Goal: Transaction & Acquisition: Download file/media

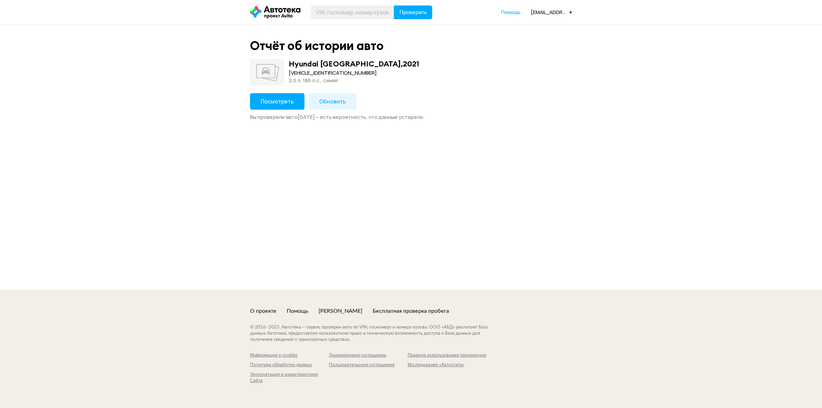
click at [280, 100] on span "Посмотреть" at bounding box center [277, 102] width 33 height 8
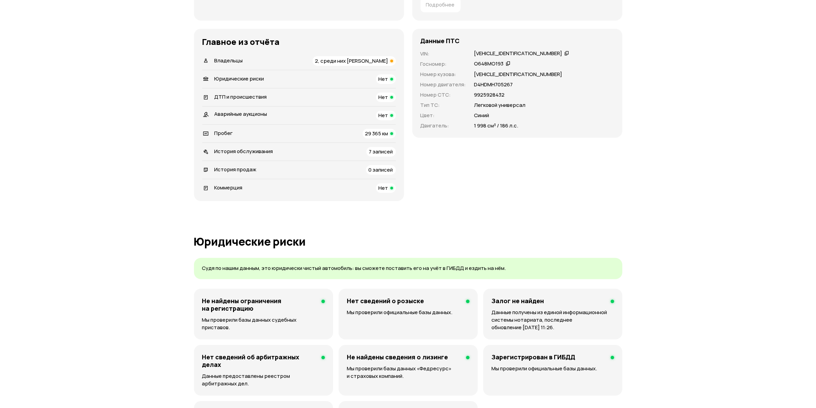
scroll to position [43, 0]
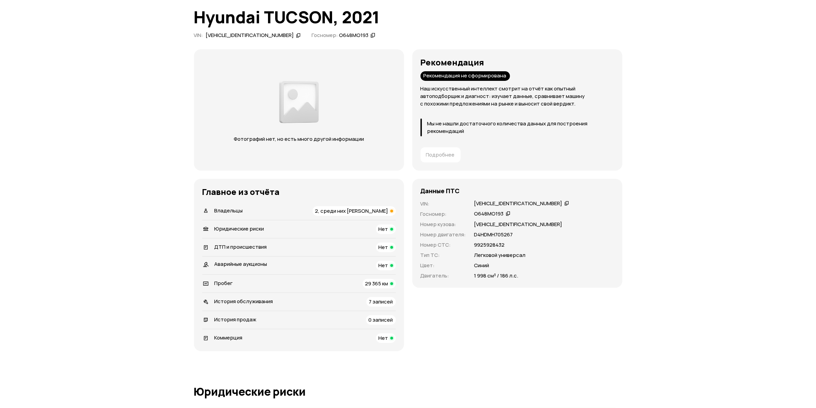
click at [240, 31] on div "Отчёт от [DATE] Отчёт формируется   Скачать PDF   Поделиться Hyundai TUCSON, 20…" at bounding box center [408, 15] width 428 height 51
click at [236, 34] on div "[VEHICLE_IDENTIFICATION_NUMBER]" at bounding box center [250, 35] width 88 height 7
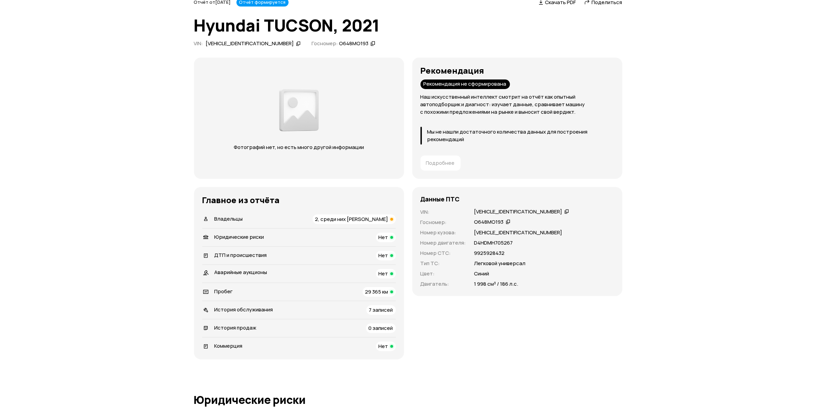
scroll to position [0, 0]
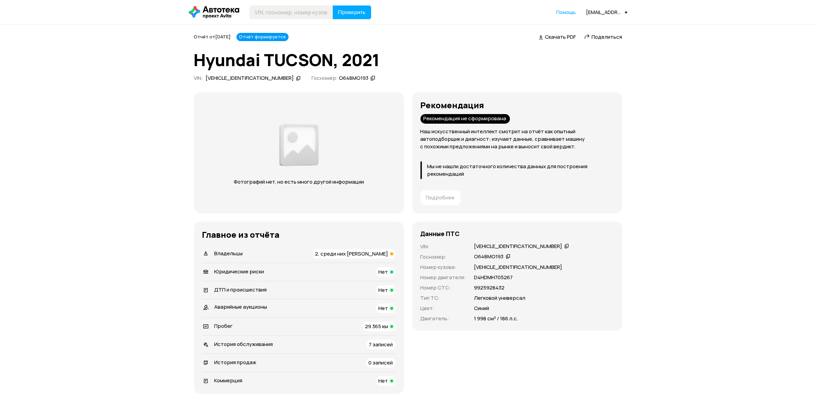
click at [248, 78] on div "[VEHICLE_IDENTIFICATION_NUMBER]" at bounding box center [250, 78] width 88 height 7
click at [559, 35] on span "Скачать PDF" at bounding box center [560, 36] width 31 height 7
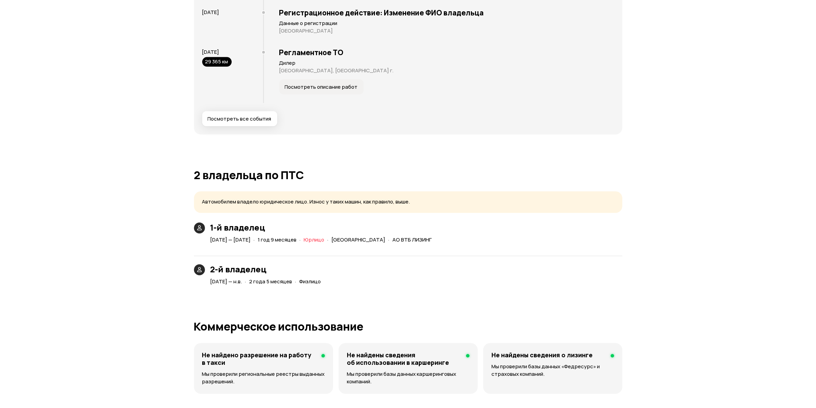
scroll to position [1371, 0]
